Goal: Navigation & Orientation: Find specific page/section

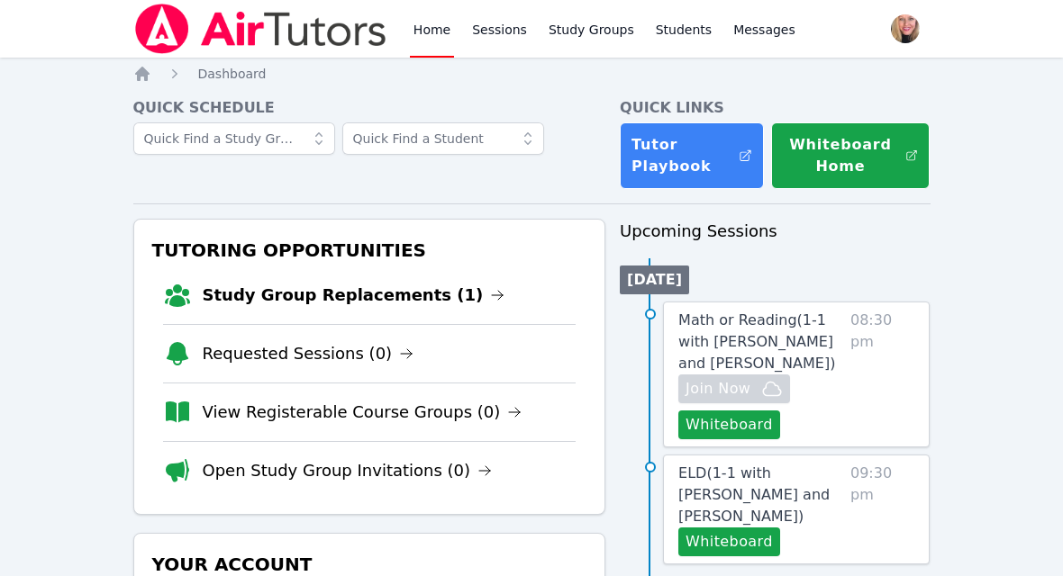
click at [413, 306] on link "Study Group Replacements (1)" at bounding box center [354, 295] width 303 height 25
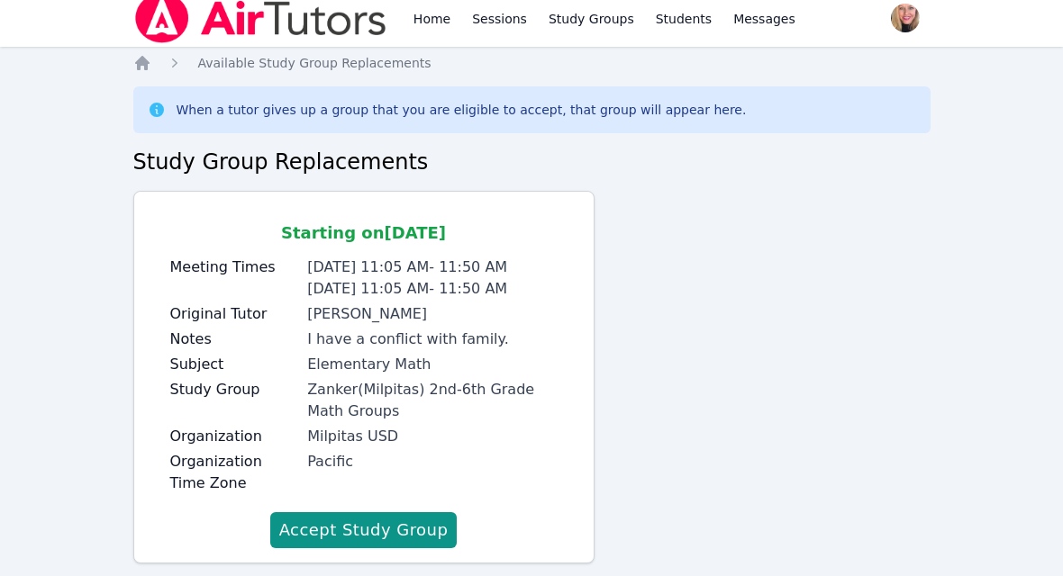
scroll to position [49, 0]
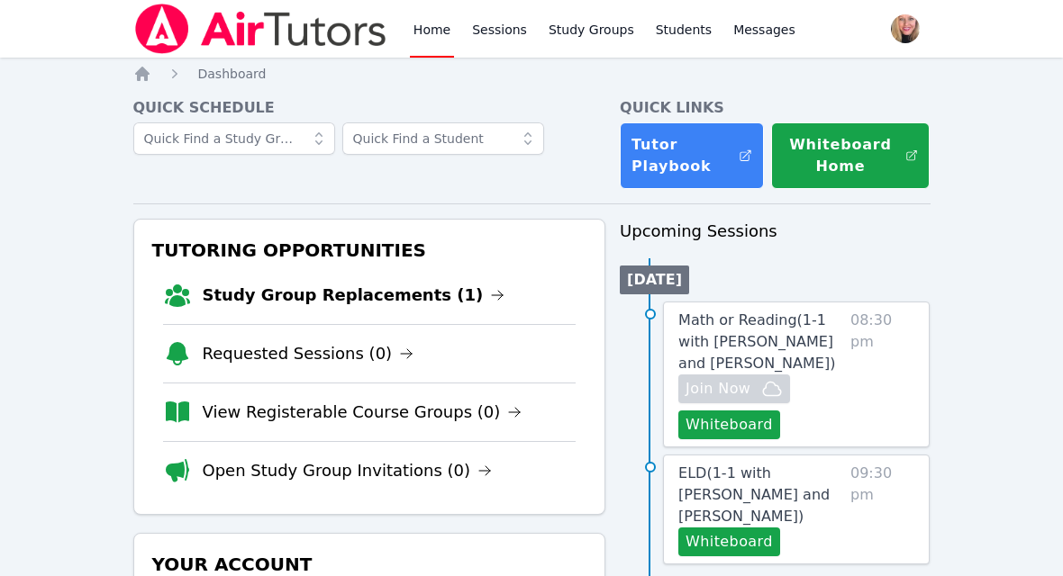
click at [434, 291] on link "Study Group Replacements (1)" at bounding box center [354, 295] width 303 height 25
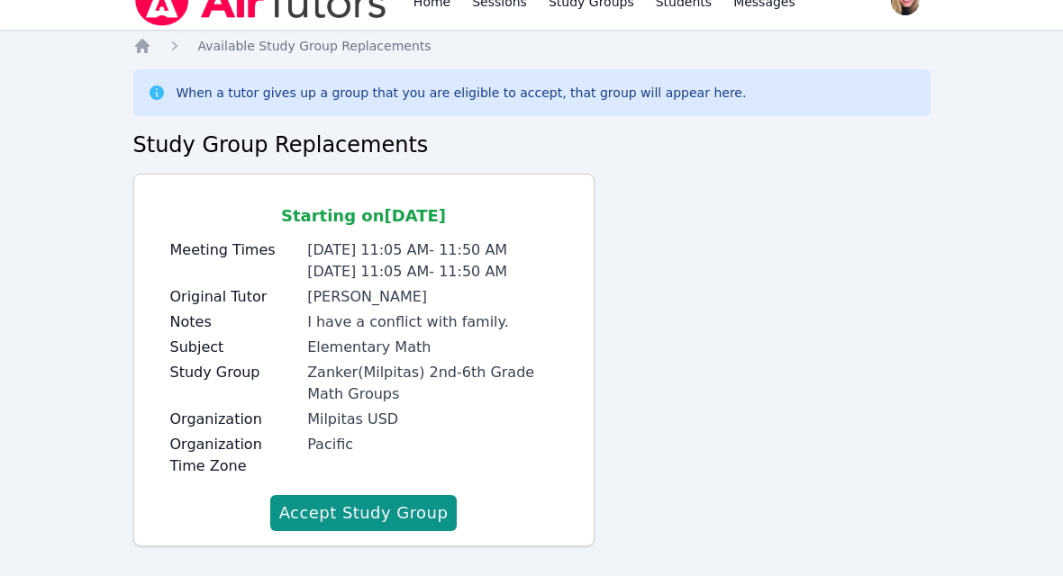
scroll to position [29, 0]
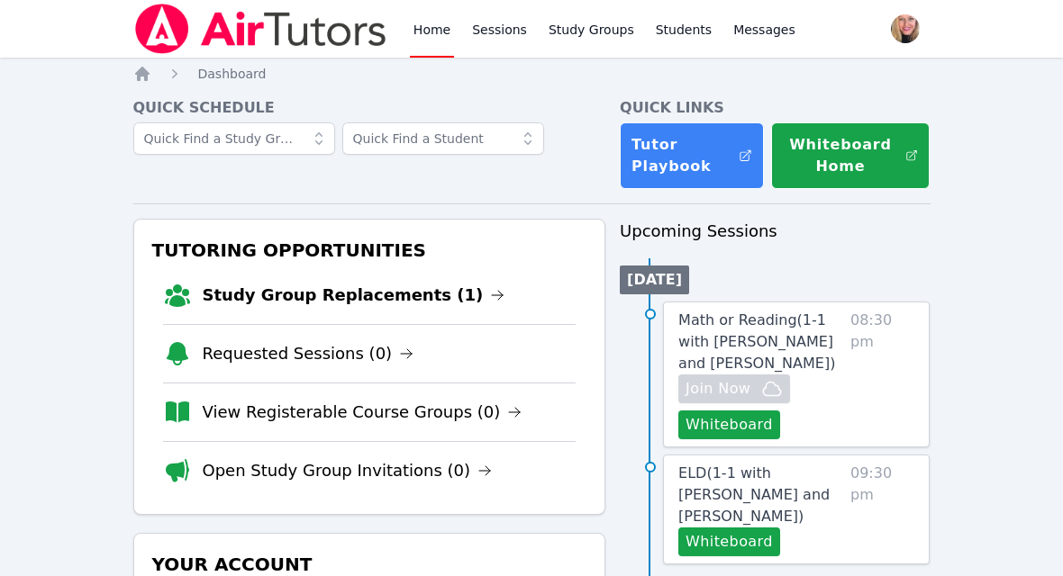
click at [431, 299] on link "Study Group Replacements (1)" at bounding box center [354, 295] width 303 height 25
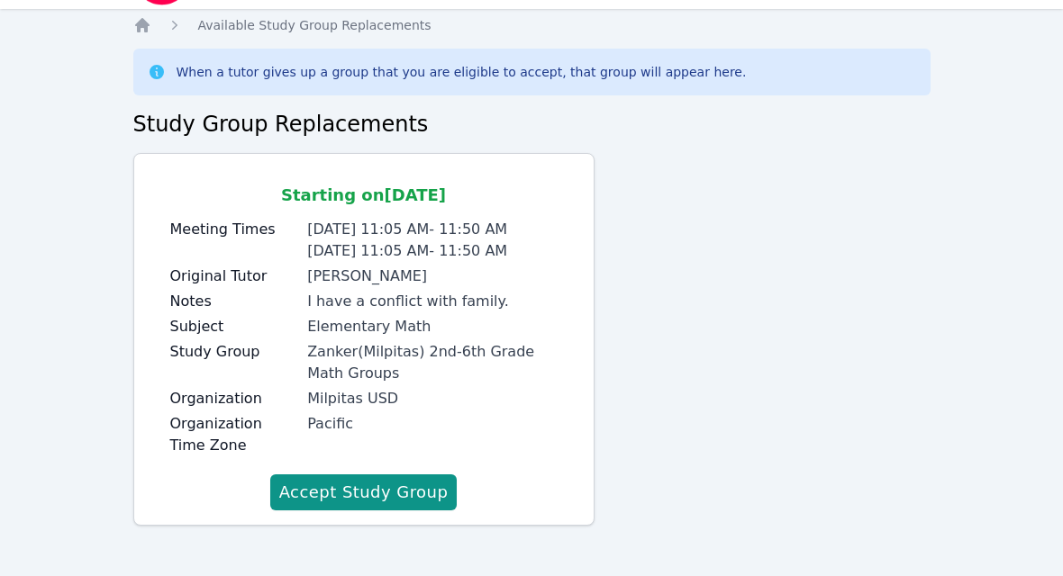
scroll to position [49, 0]
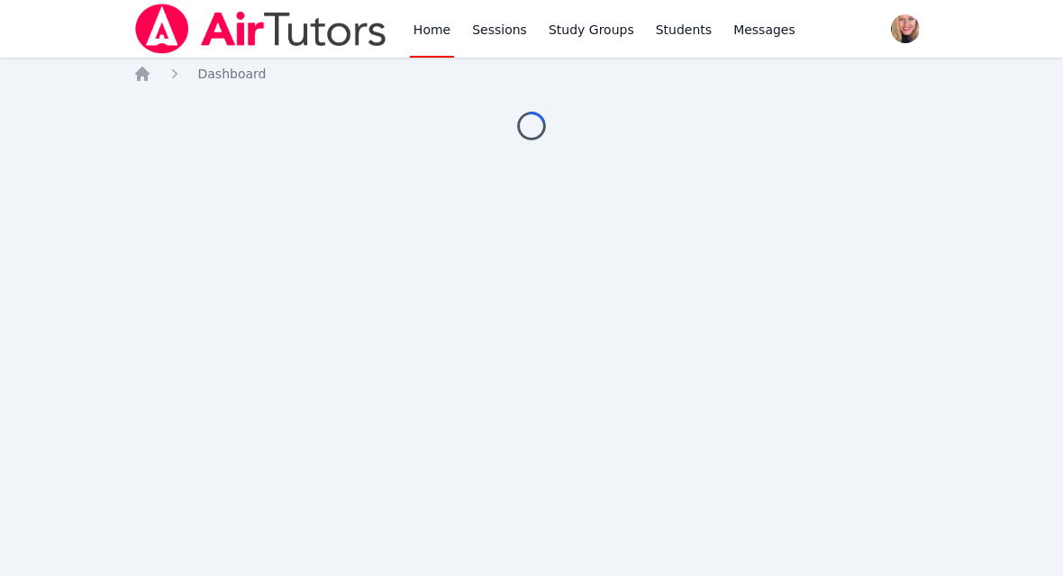
scroll to position [-19, 0]
